Goal: Answer question/provide support

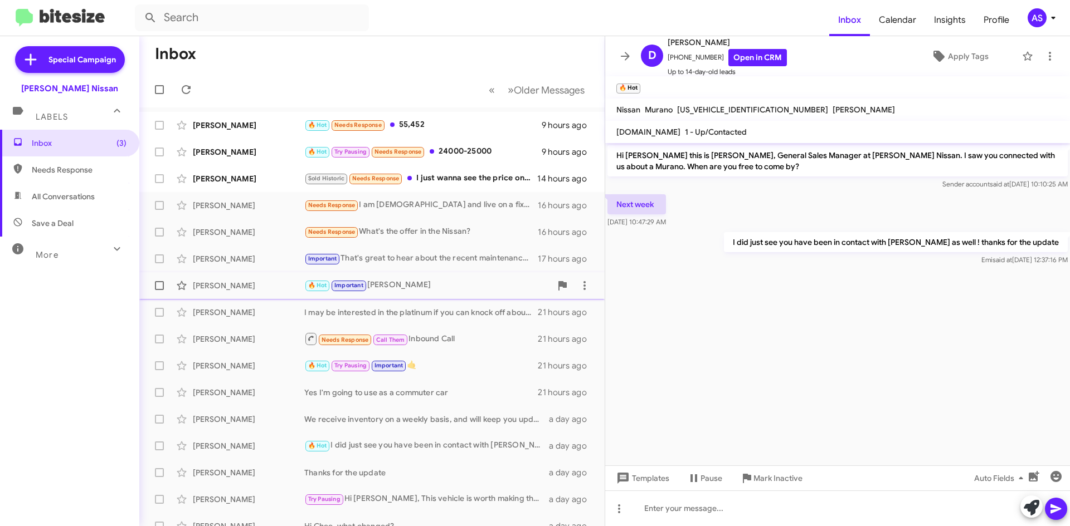
click at [399, 284] on div "🔥 Hot Important Ty" at bounding box center [427, 285] width 247 height 13
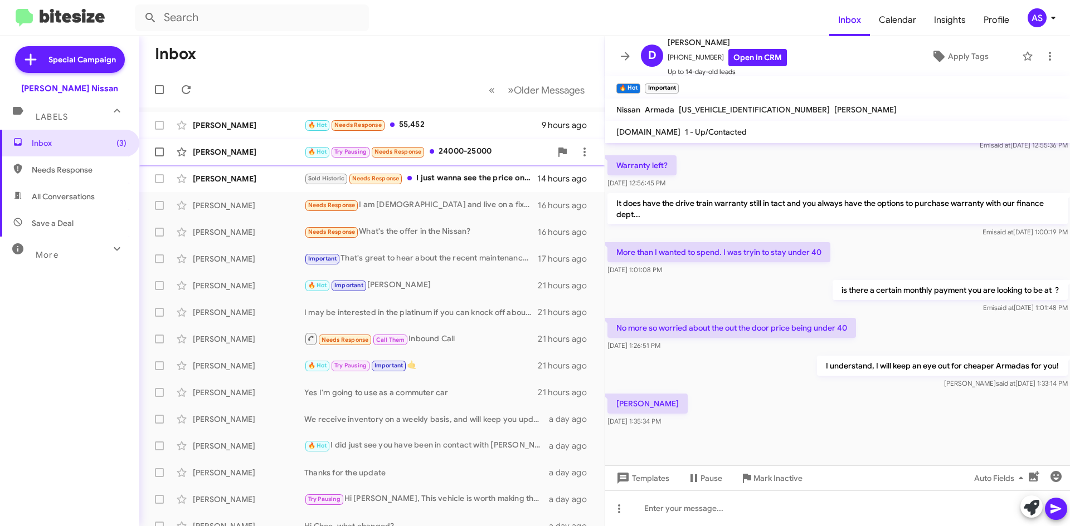
click at [460, 153] on div "🔥 Hot Try Pausing Needs Response 24000-25000" at bounding box center [427, 151] width 247 height 13
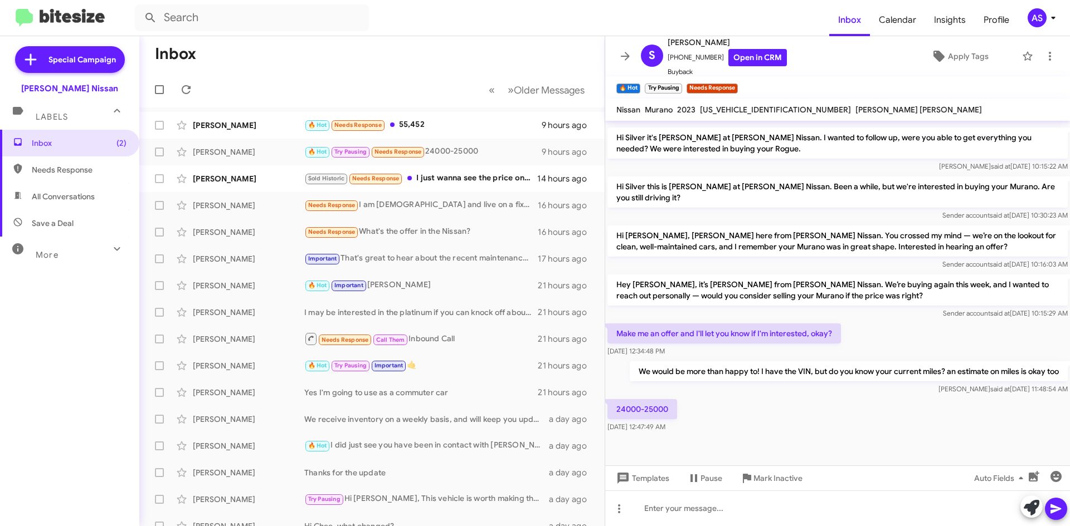
click at [726, 109] on span "[US_VEHICLE_IDENTIFICATION_NUMBER]" at bounding box center [775, 110] width 151 height 10
copy span "[US_VEHICLE_IDENTIFICATION_NUMBER]"
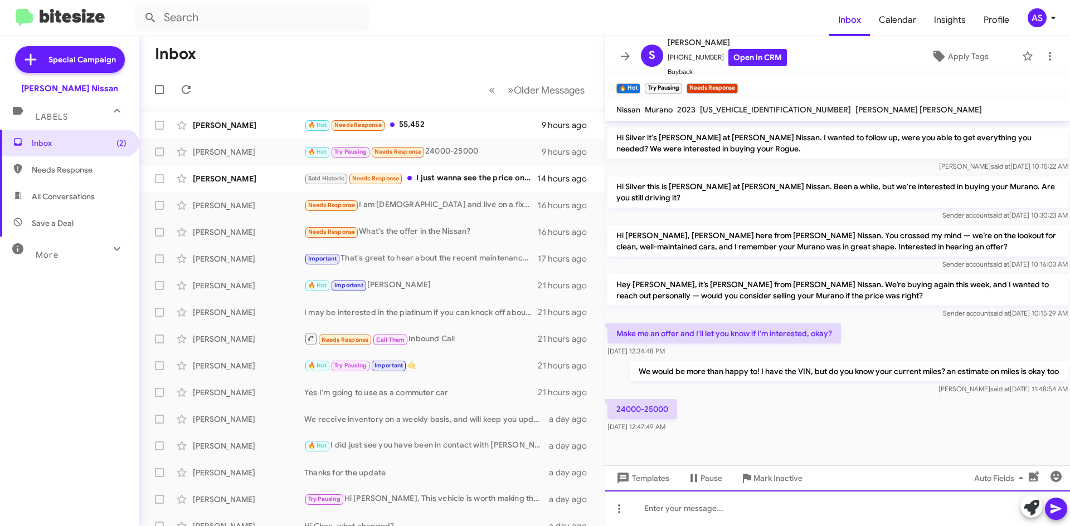
click at [666, 502] on div at bounding box center [837, 509] width 465 height 36
